Goal: Task Accomplishment & Management: Manage account settings

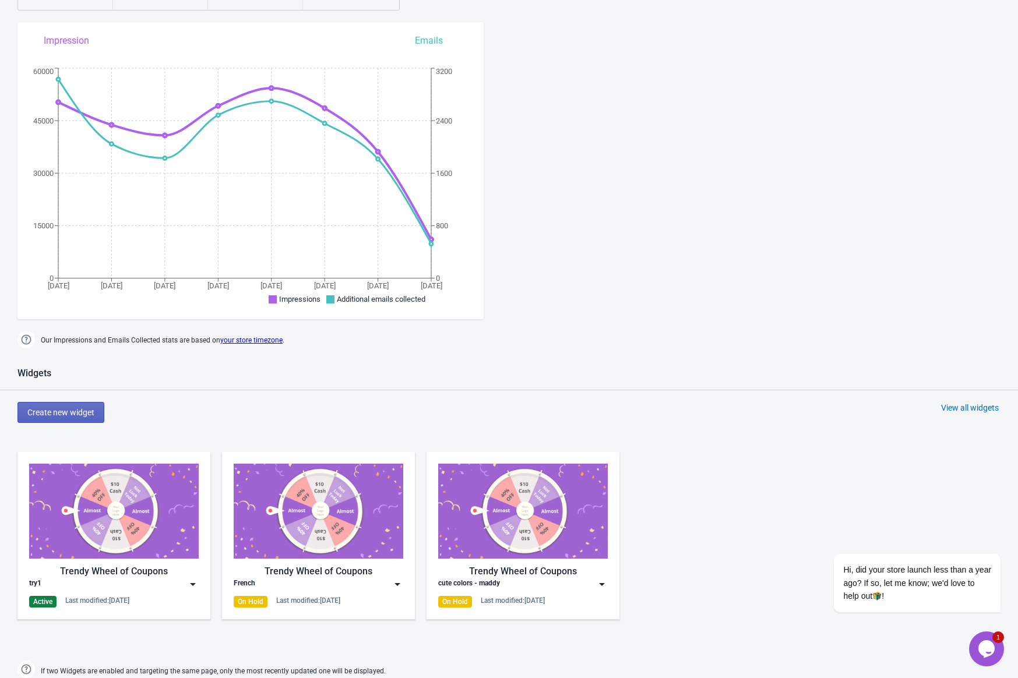
scroll to position [151, 0]
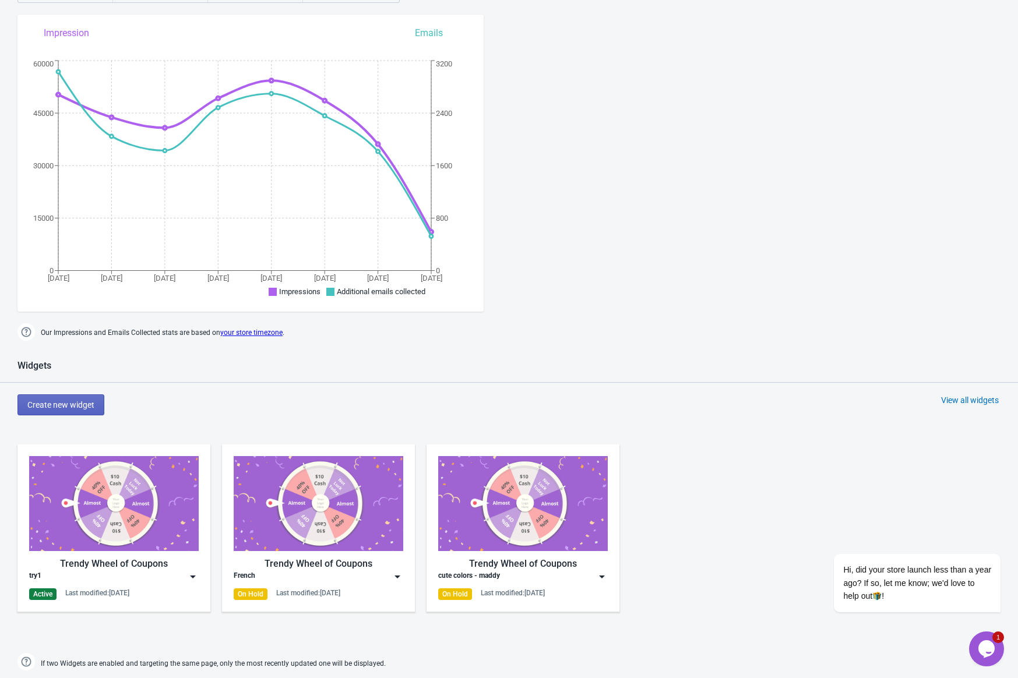
click at [156, 517] on img at bounding box center [114, 503] width 170 height 95
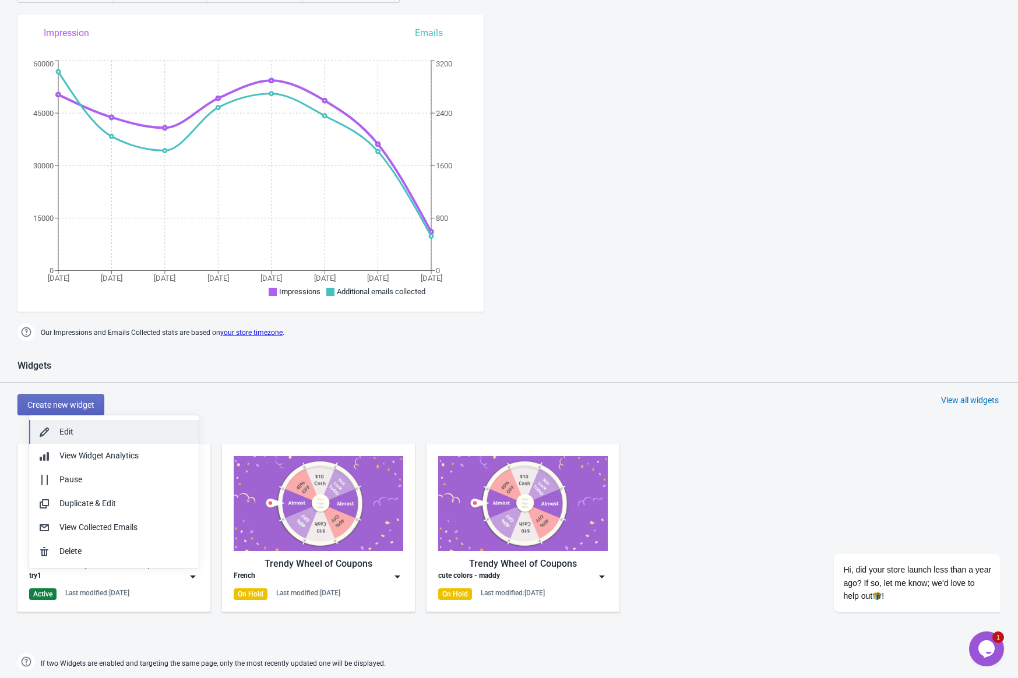
click at [72, 439] on button "Edit" at bounding box center [114, 432] width 170 height 24
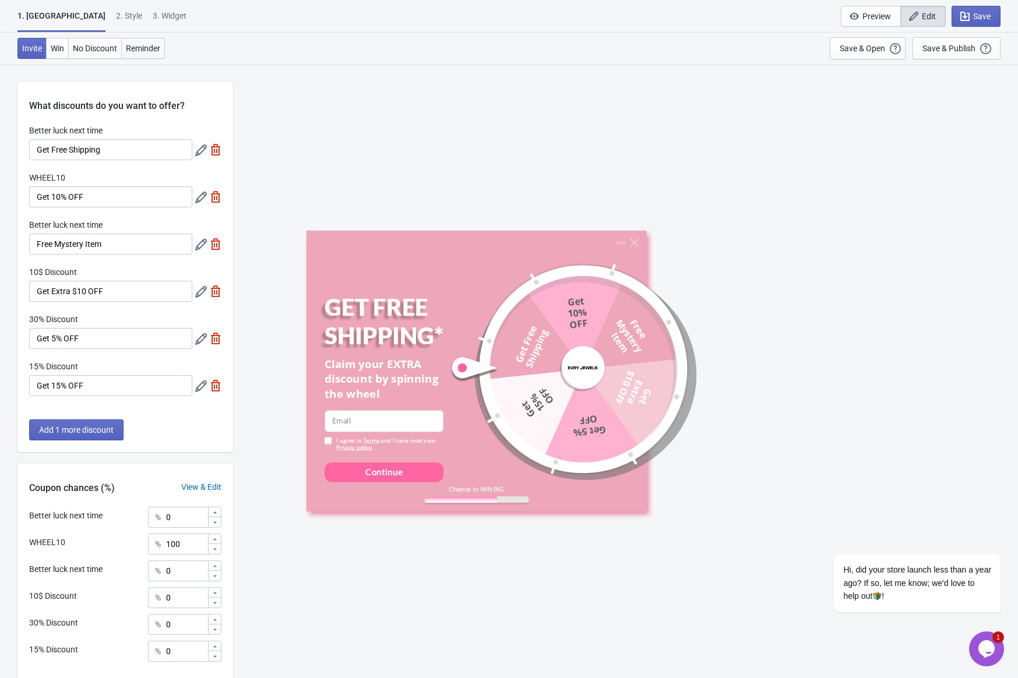
click at [153, 46] on span "Reminder" at bounding box center [143, 48] width 34 height 9
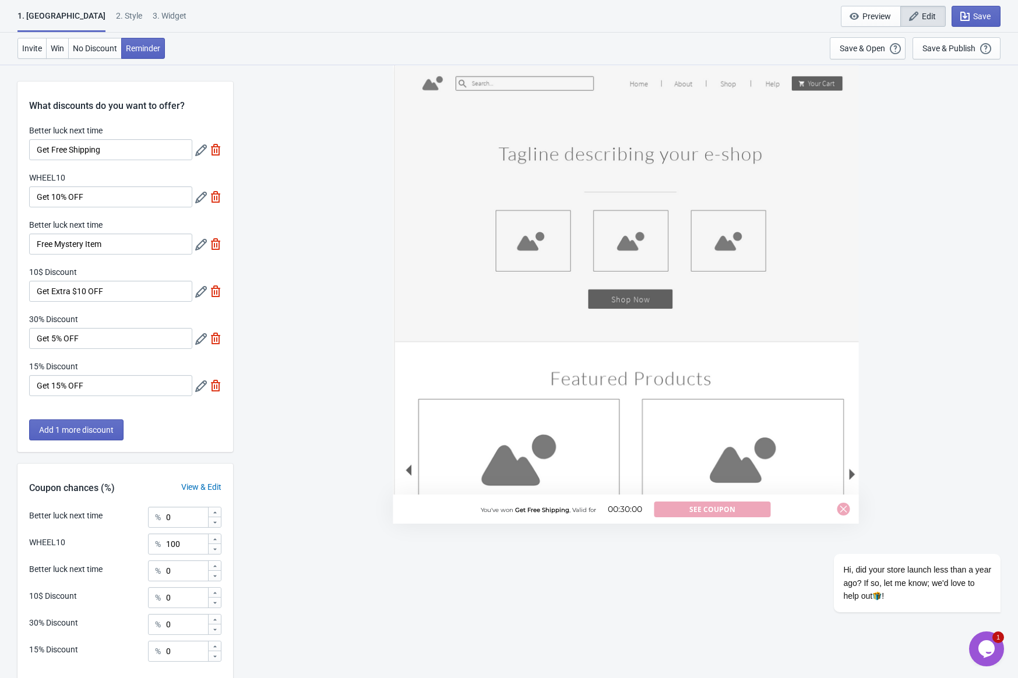
click at [153, 15] on div "3. Widget" at bounding box center [170, 20] width 34 height 20
select select "specificURL"
select select "once"
select select "middle_left"
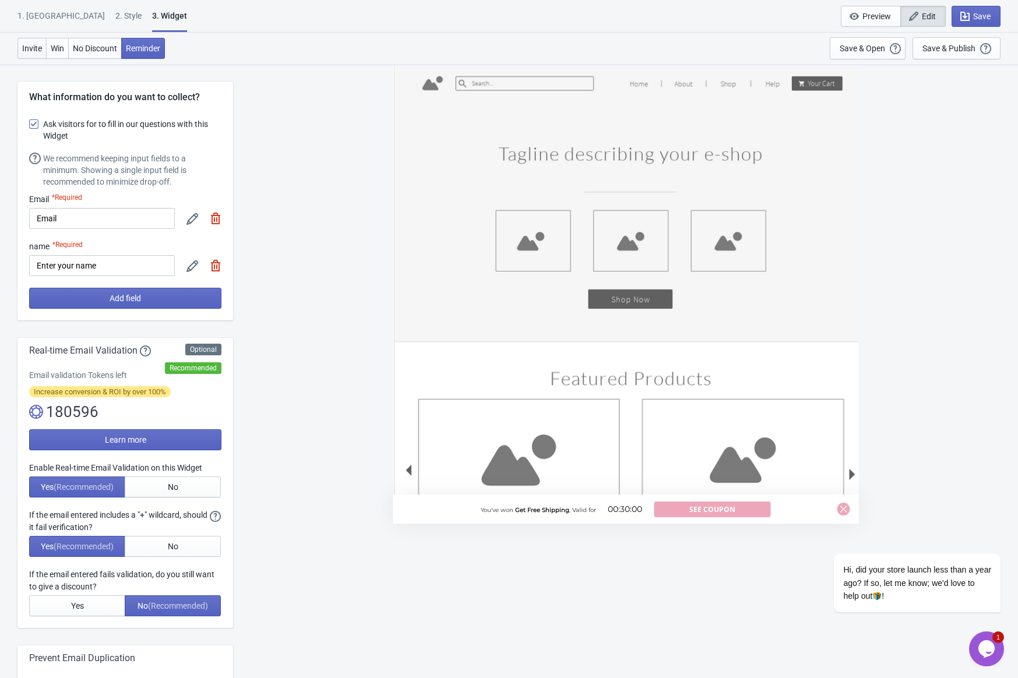
click at [23, 53] on button "Invite" at bounding box center [31, 48] width 29 height 21
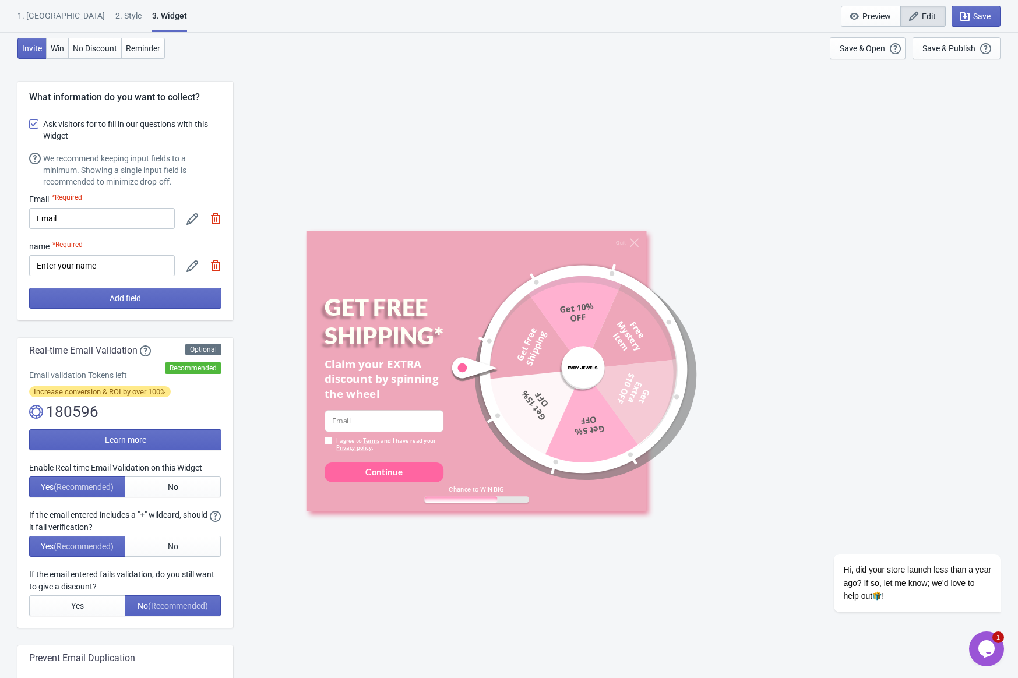
click at [61, 52] on span "Win" at bounding box center [57, 48] width 13 height 9
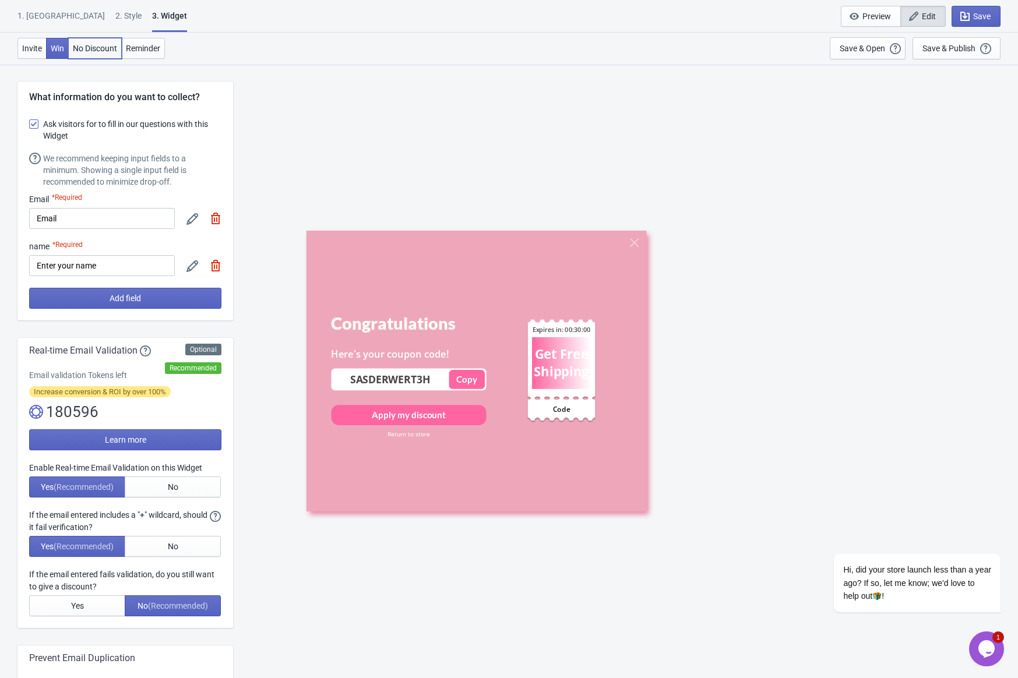
click at [101, 51] on span "No Discount" at bounding box center [95, 48] width 44 height 9
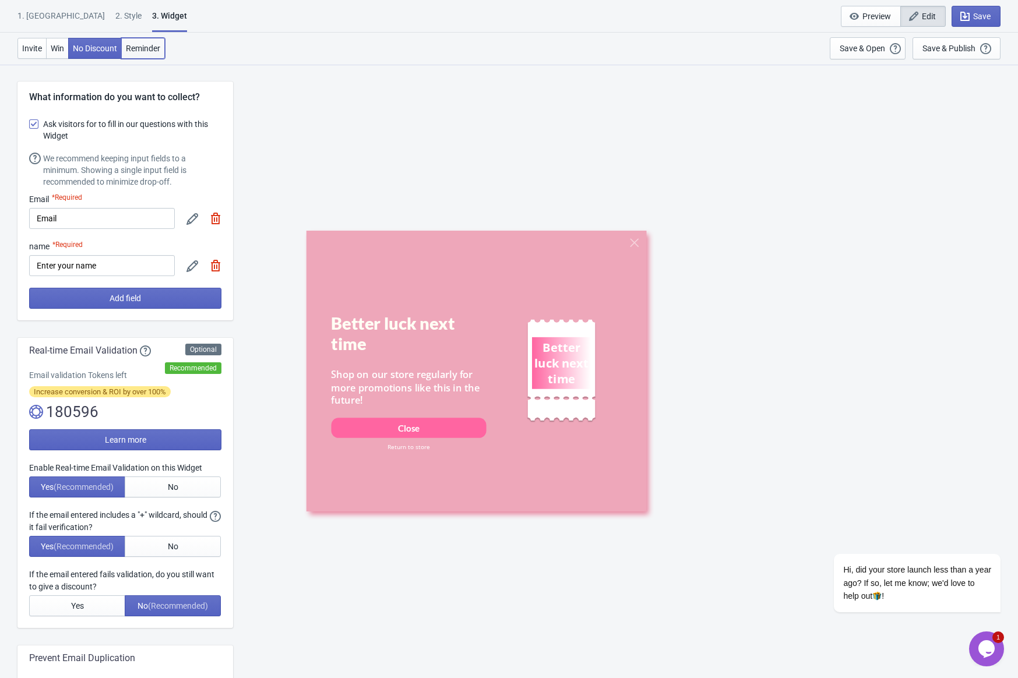
click at [158, 52] on span "Reminder" at bounding box center [143, 48] width 34 height 9
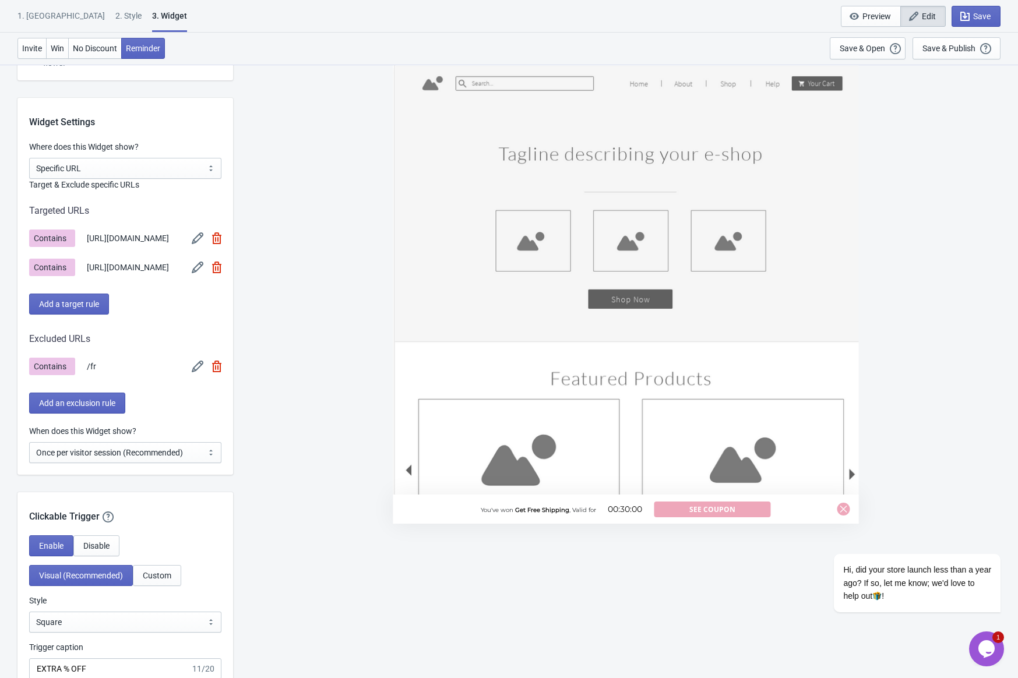
scroll to position [1229, 0]
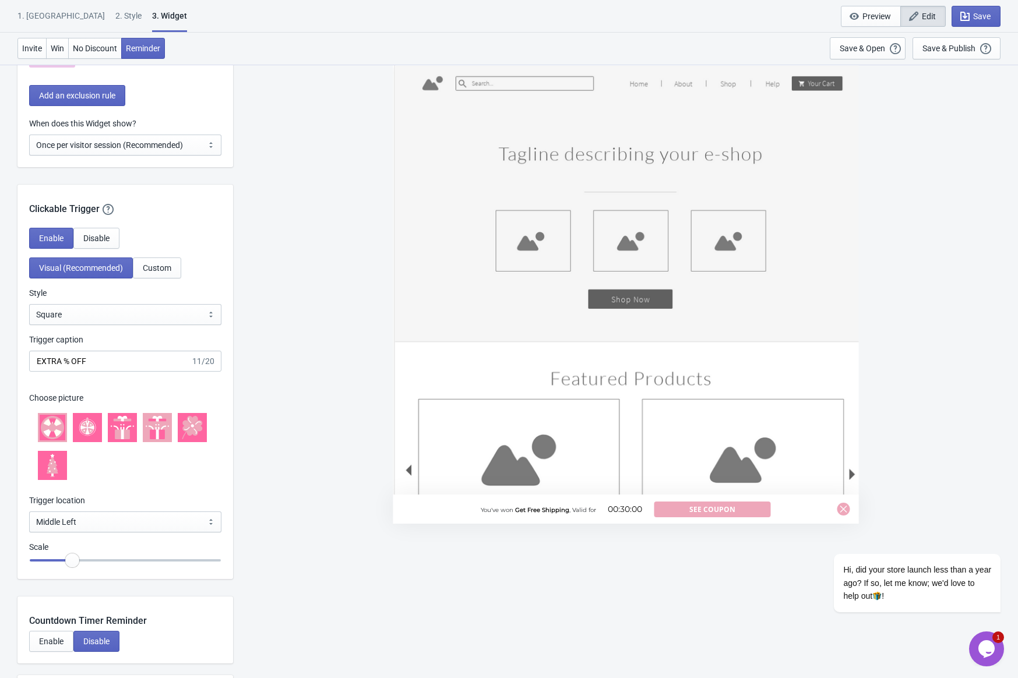
click at [457, 328] on div "You've won Get Free Shipping , Valid for 00:30:00 See Coupon" at bounding box center [626, 294] width 466 height 460
click at [488, 389] on div "You've won Get Free Shipping , Valid for 00:30:00 See Coupon" at bounding box center [626, 294] width 466 height 460
click at [102, 235] on span "Disable" at bounding box center [96, 238] width 26 height 9
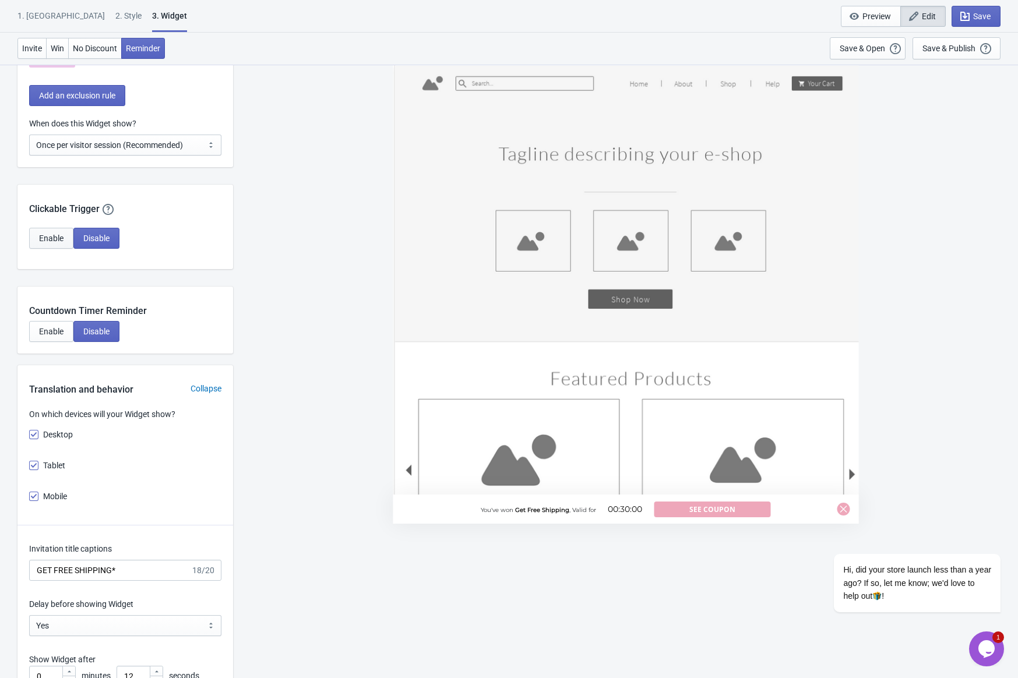
click at [36, 242] on button "Enable" at bounding box center [51, 238] width 44 height 21
select select "middle_left"
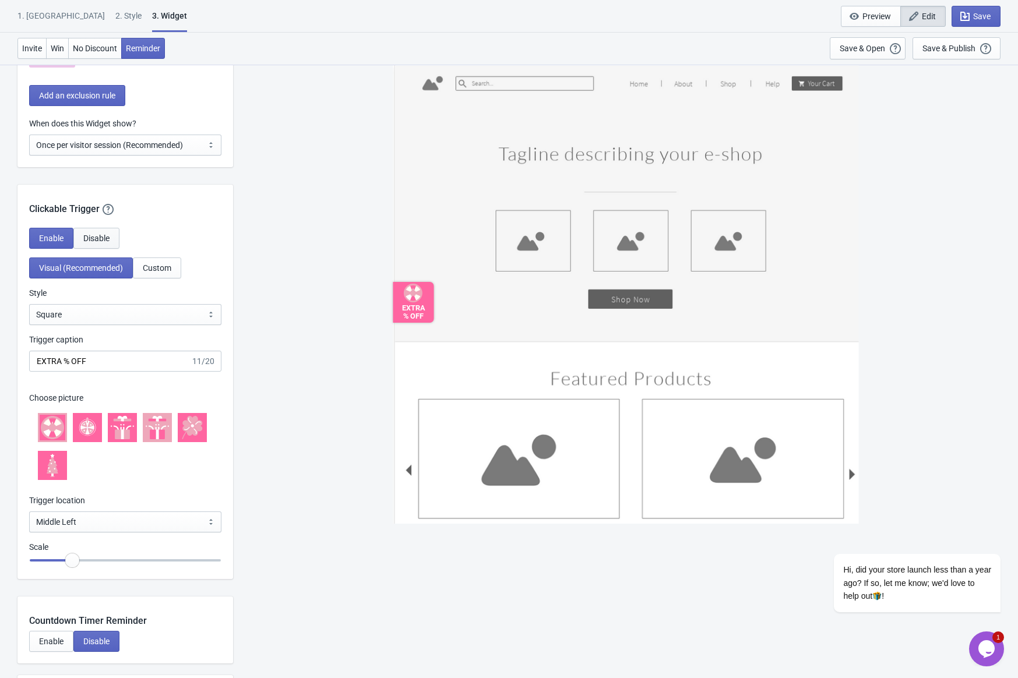
click at [107, 240] on span "Disable" at bounding box center [96, 238] width 26 height 9
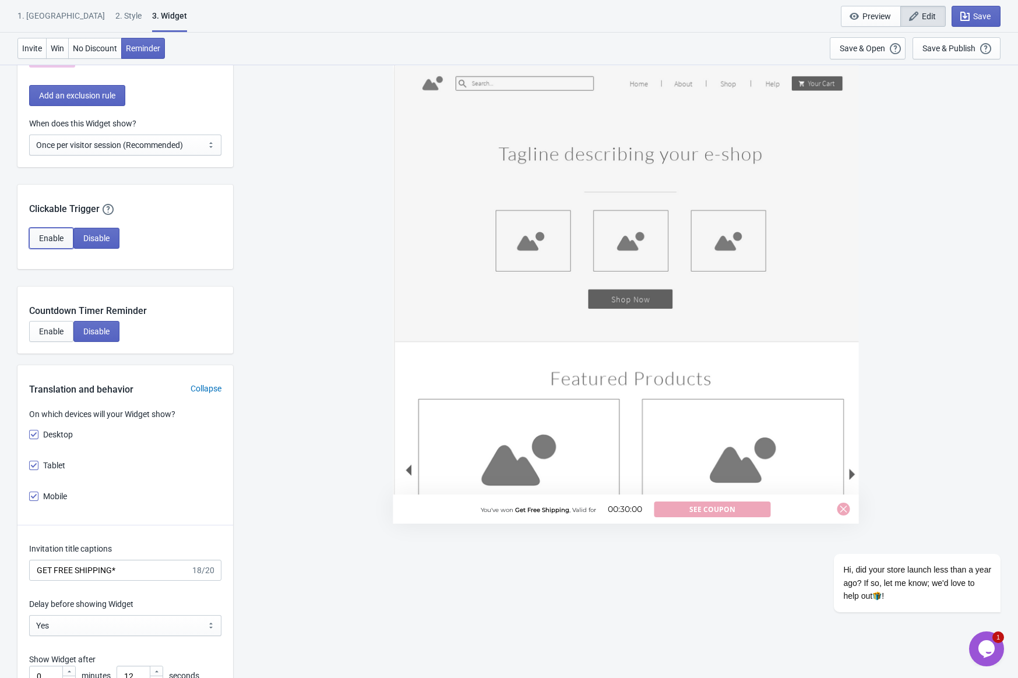
click at [58, 235] on span "Enable" at bounding box center [51, 238] width 24 height 9
select select "middle_left"
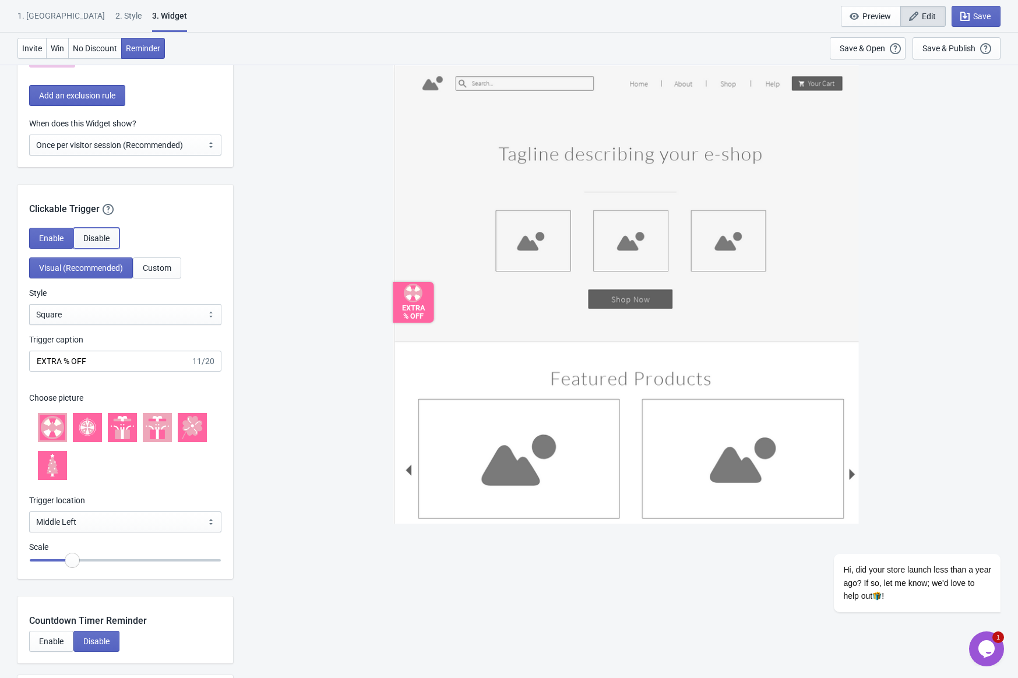
click at [107, 239] on span "Disable" at bounding box center [96, 238] width 26 height 9
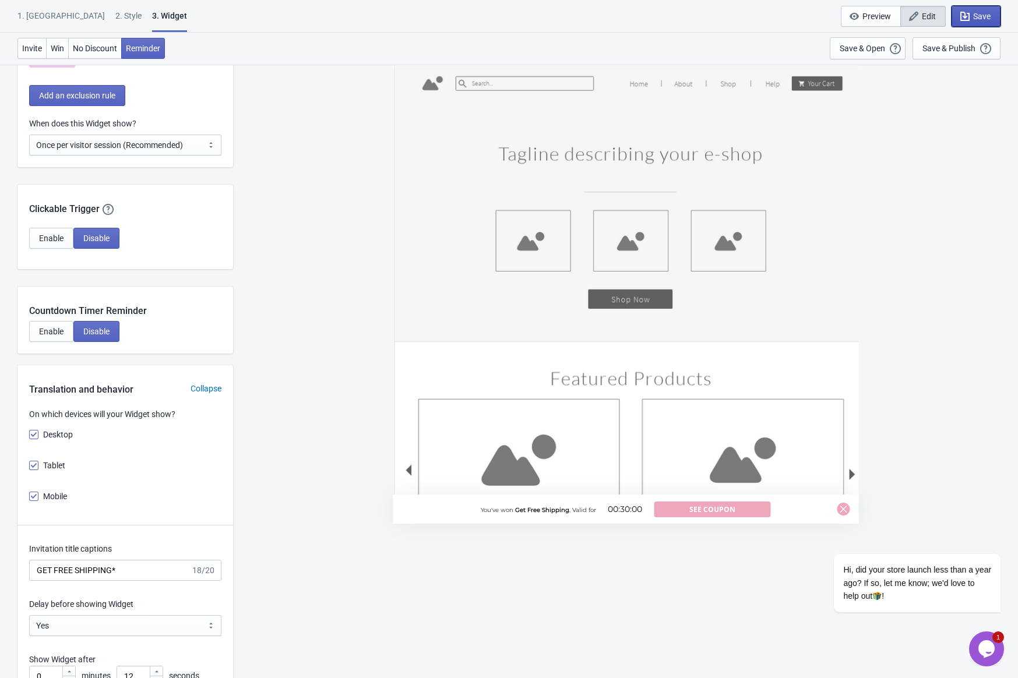
click at [984, 15] on span "Save" at bounding box center [981, 16] width 17 height 9
